Goal: Check status: Check status

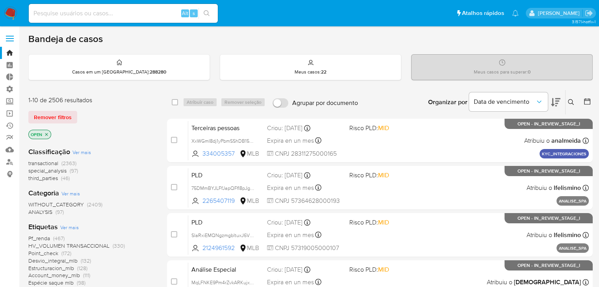
click at [151, 13] on input at bounding box center [123, 13] width 189 height 10
paste input "2294392526"
type input "2294392526"
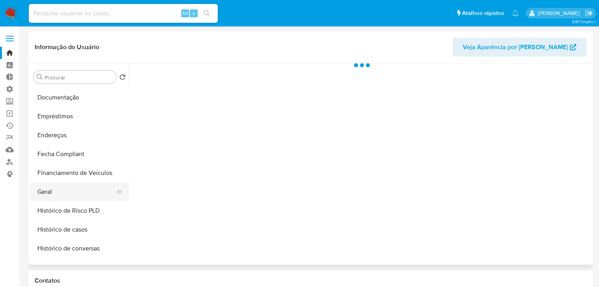
scroll to position [180, 0]
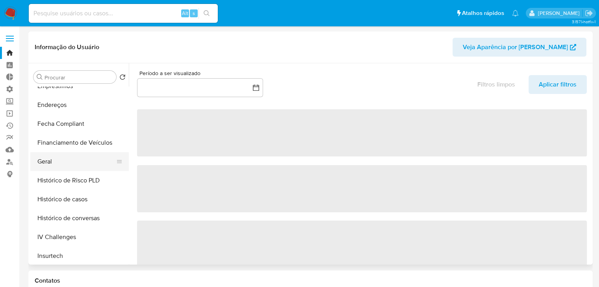
click at [88, 159] on button "Geral" at bounding box center [76, 161] width 92 height 19
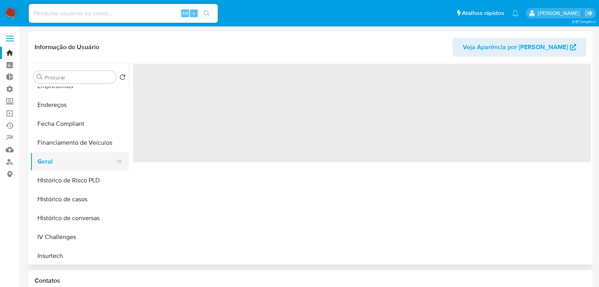
select select "10"
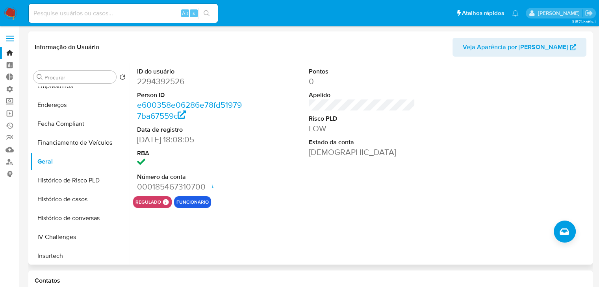
scroll to position [351, 0]
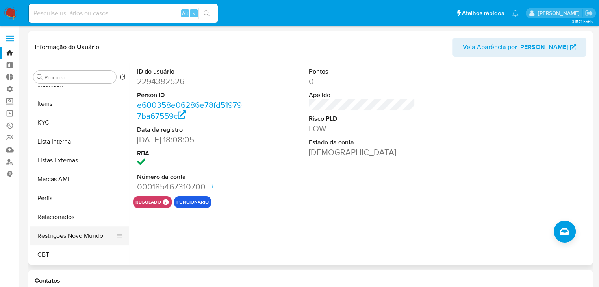
click at [106, 240] on button "Restrições Novo Mundo" at bounding box center [76, 236] width 92 height 19
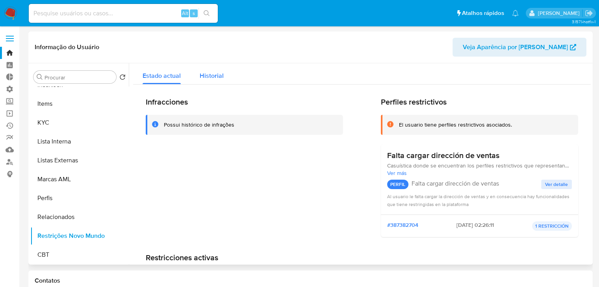
click at [218, 78] on span "Historial" at bounding box center [212, 75] width 24 height 9
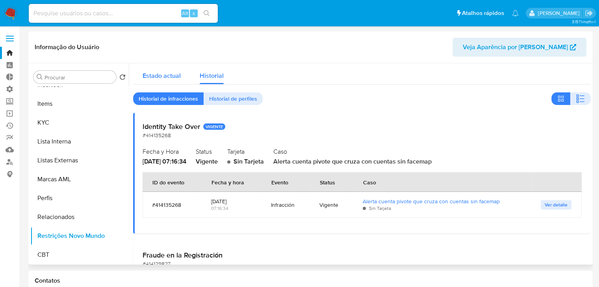
click at [175, 74] on span "Estado actual" at bounding box center [162, 75] width 38 height 9
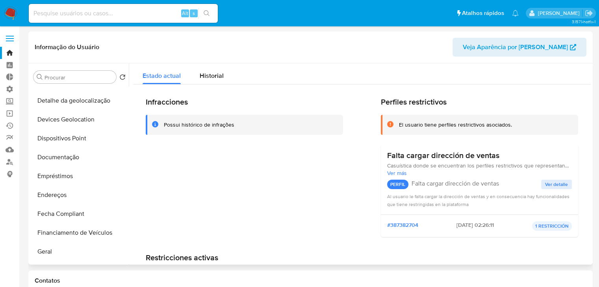
scroll to position [0, 0]
